Goal: Task Accomplishment & Management: Manage account settings

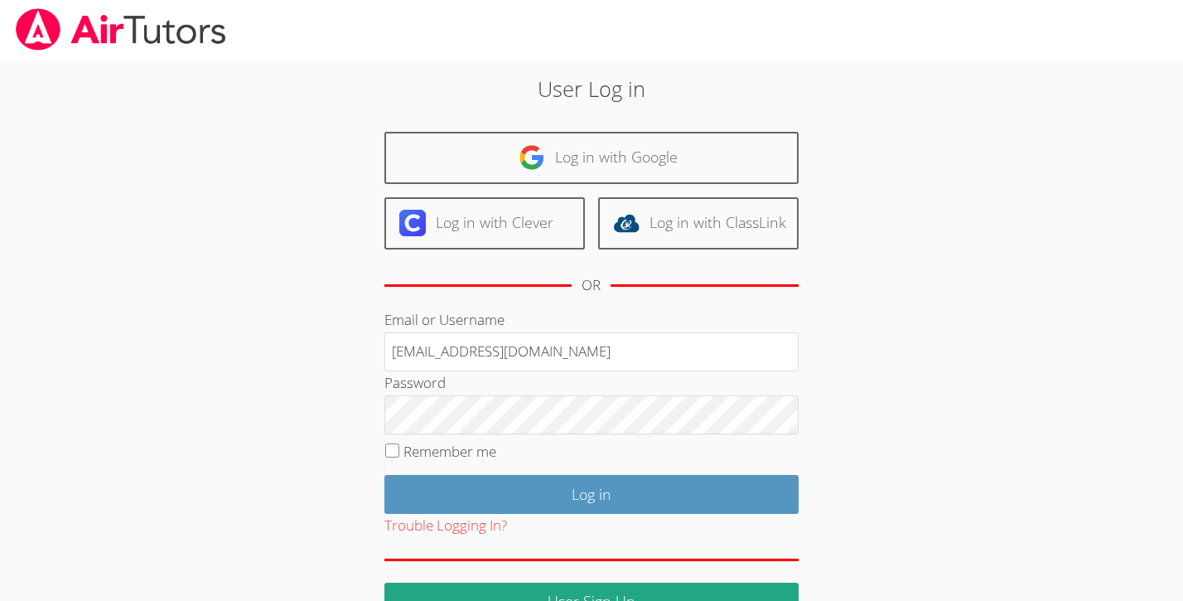
type input "tnurlanuly@bhusd.org"
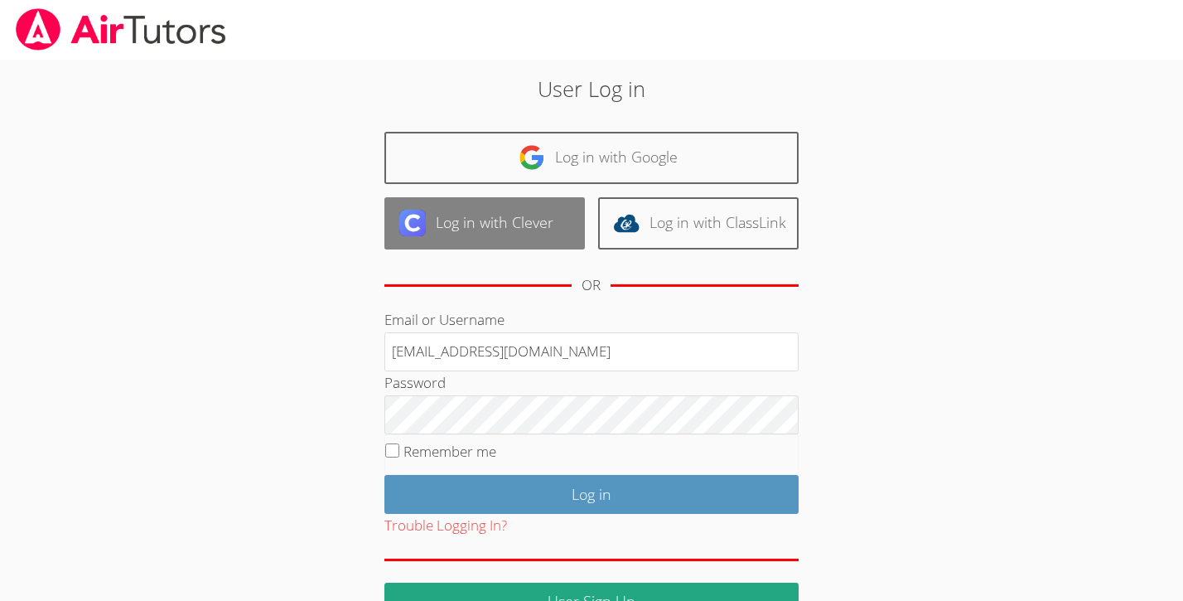
click at [471, 220] on link "Log in with Clever" at bounding box center [485, 223] width 201 height 52
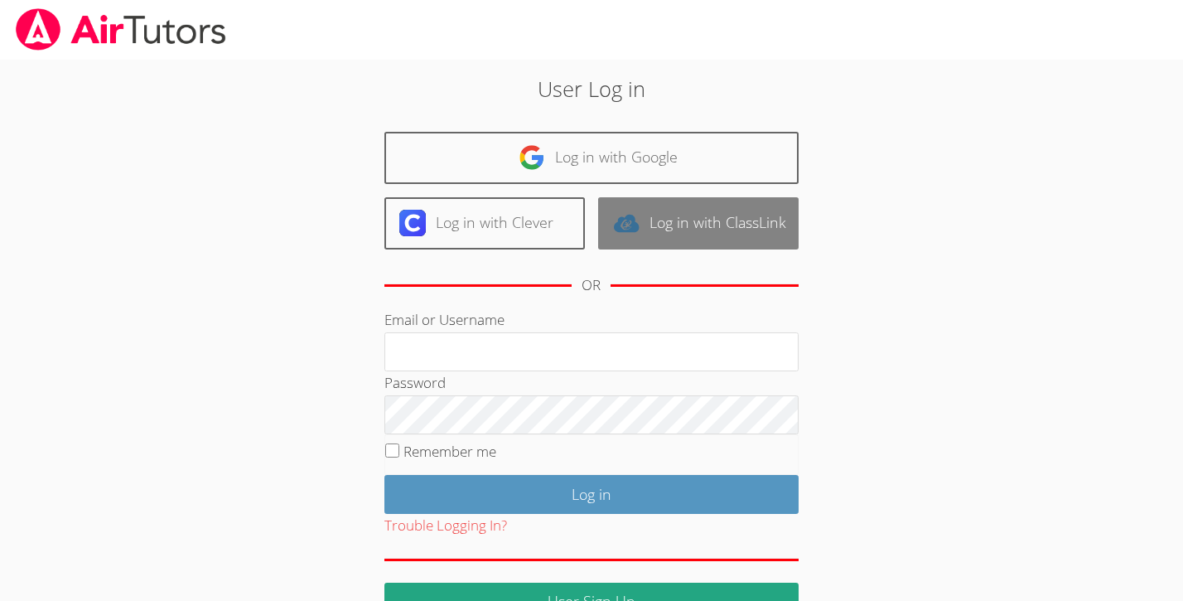
click at [661, 220] on link "Log in with ClassLink" at bounding box center [698, 223] width 201 height 52
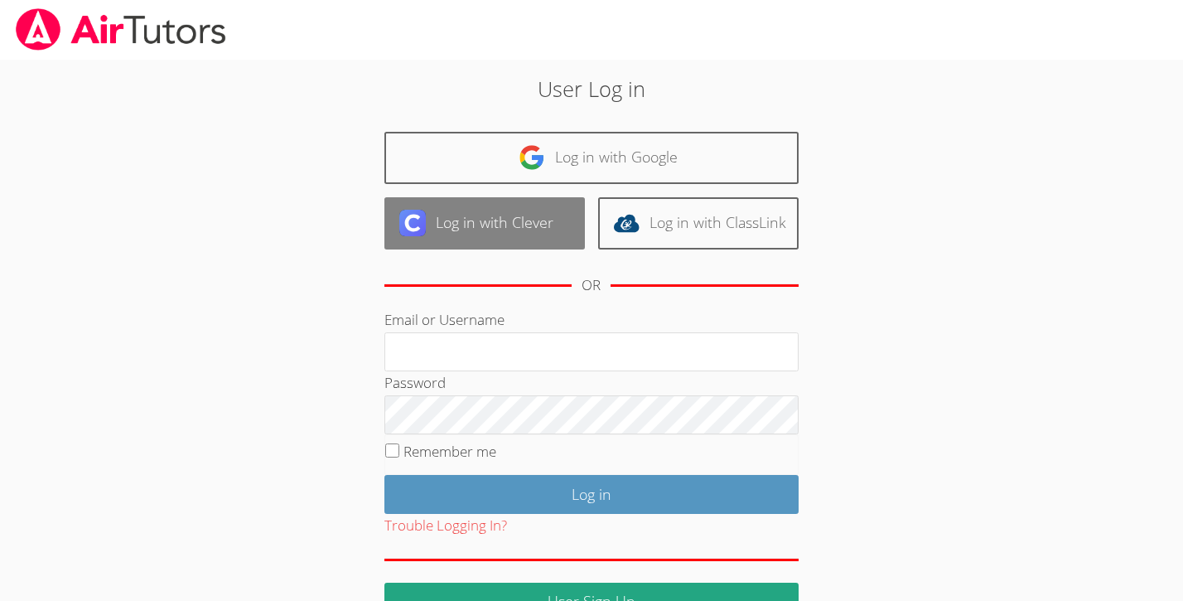
click at [506, 240] on link "Log in with Clever" at bounding box center [485, 223] width 201 height 52
click at [550, 218] on link "Log in with Clever" at bounding box center [485, 223] width 201 height 52
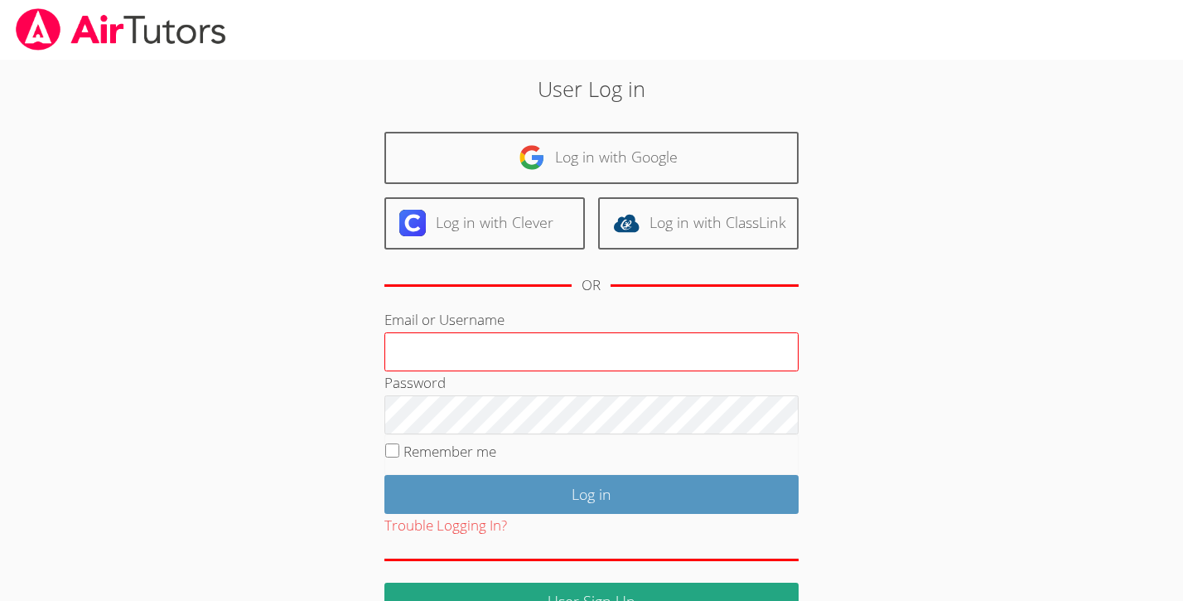
click at [532, 351] on input "Email or Username" at bounding box center [592, 352] width 414 height 40
type input "l"
type input "ju"
